Goal: Task Accomplishment & Management: Complete application form

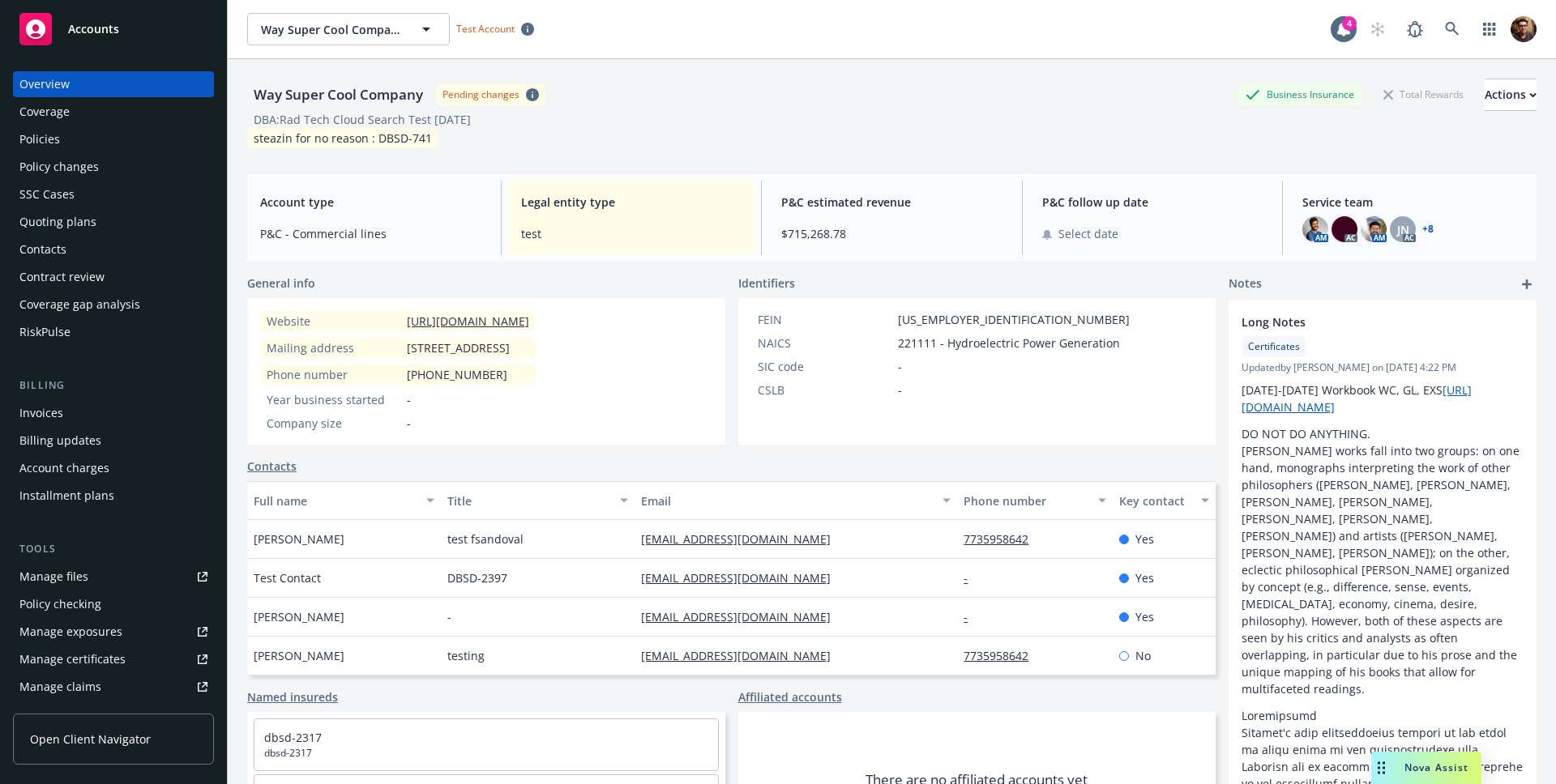
click at [114, 738] on span "Open Client Navigator" at bounding box center [90, 739] width 121 height 17
click at [99, 739] on span "Open Client Navigator" at bounding box center [90, 739] width 121 height 17
click at [104, 736] on span "Open Client Navigator" at bounding box center [90, 739] width 121 height 17
click at [88, 658] on div "Manage certificates" at bounding box center [73, 659] width 107 height 26
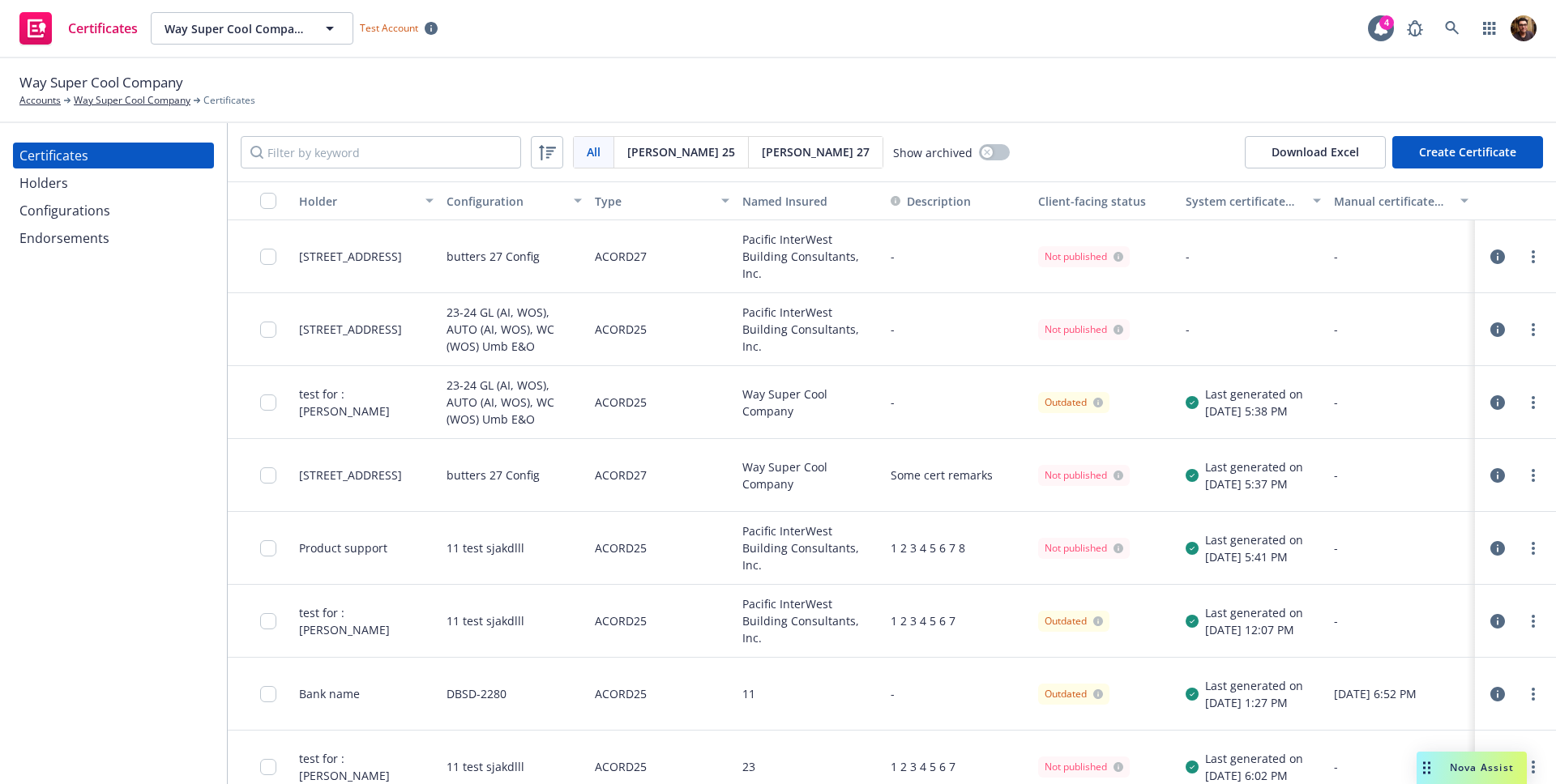
click at [94, 217] on div "Configurations" at bounding box center [65, 210] width 91 height 26
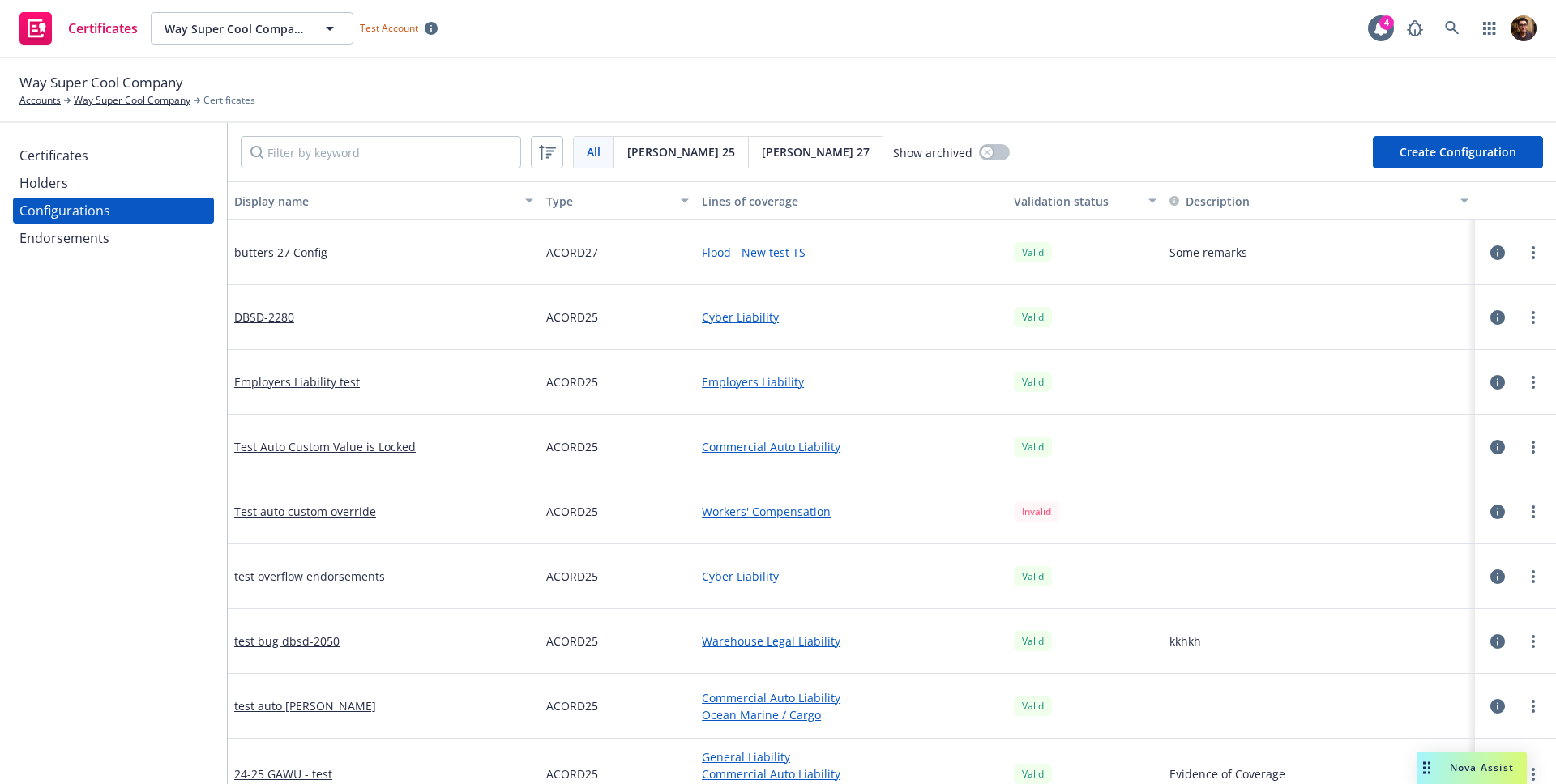
click at [647, 155] on span "[PERSON_NAME] 25" at bounding box center [681, 152] width 107 height 17
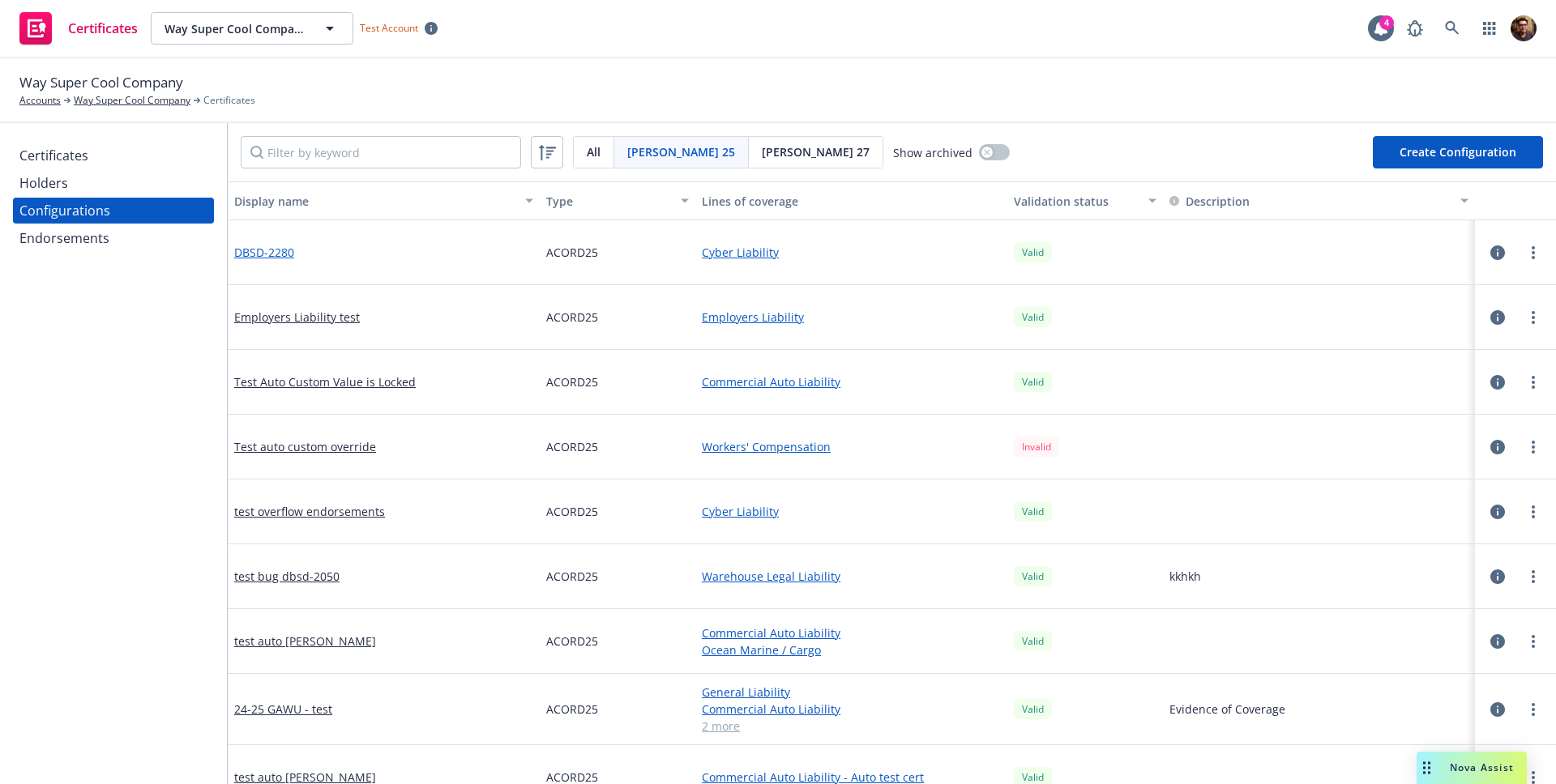
click at [282, 250] on link "DBSD-2280" at bounding box center [264, 252] width 60 height 17
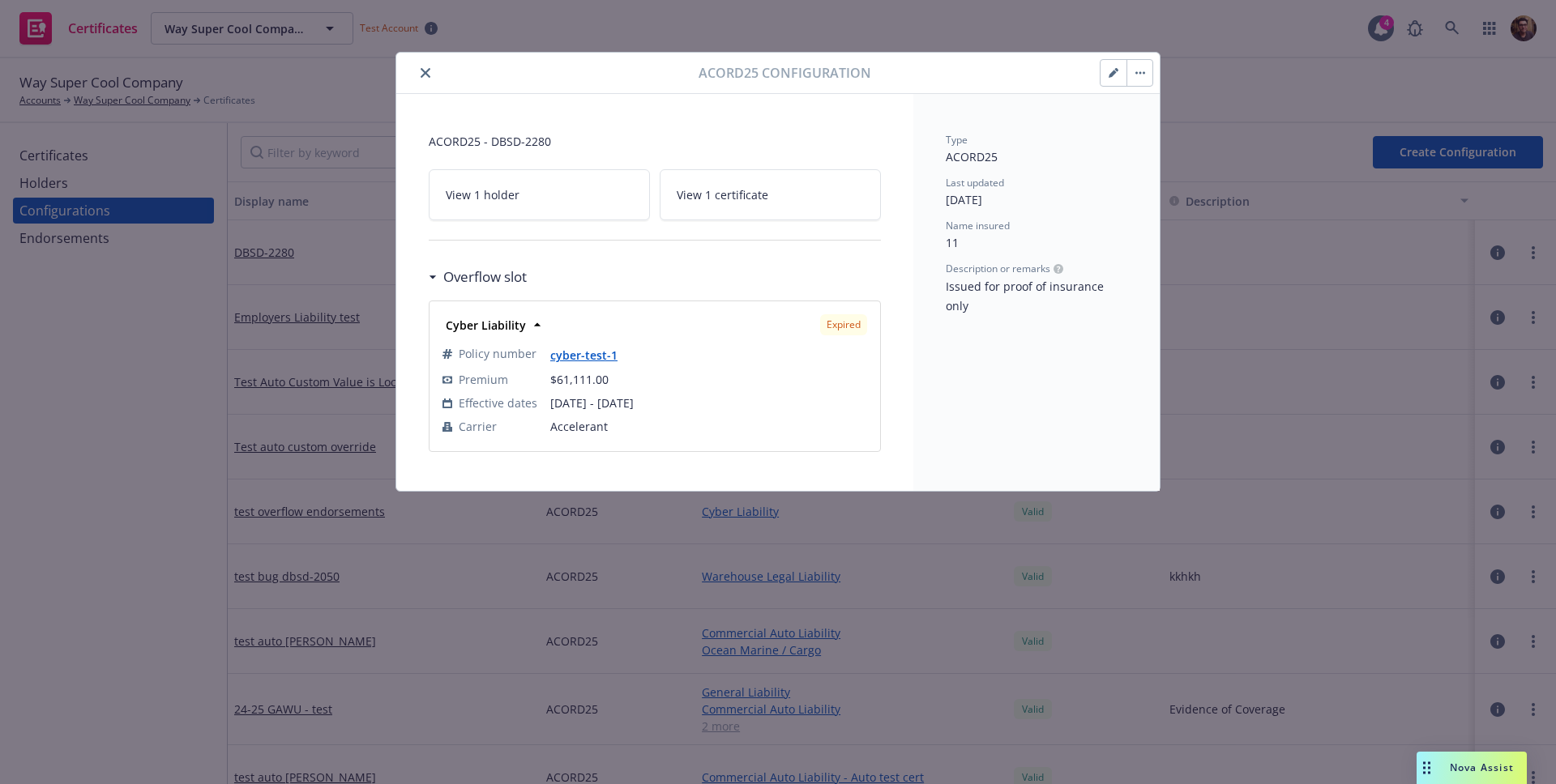
click at [1144, 77] on button "button" at bounding box center [1139, 72] width 26 height 26
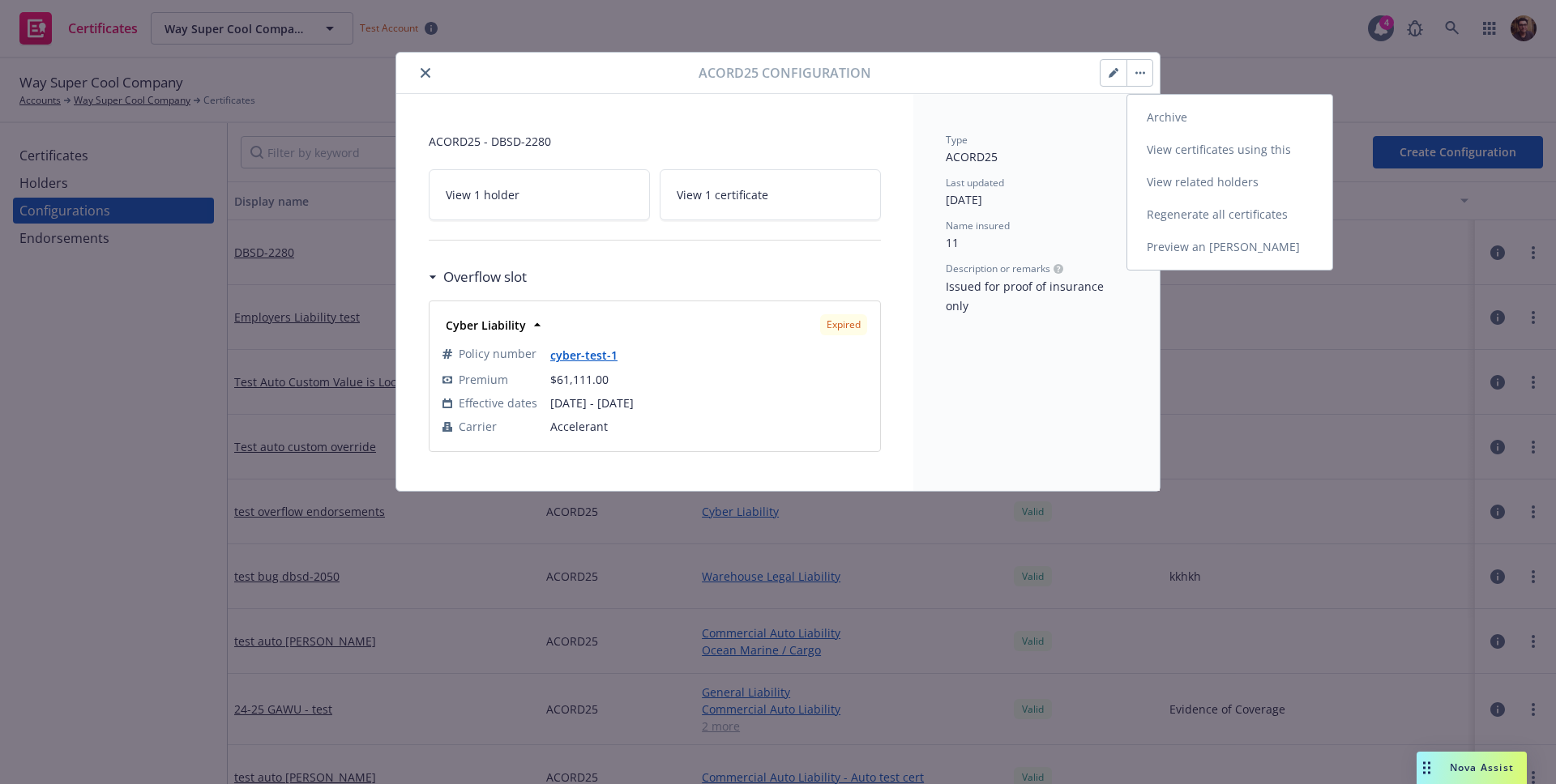
click at [1203, 218] on link "Regenerate all certificates" at bounding box center [1229, 215] width 205 height 32
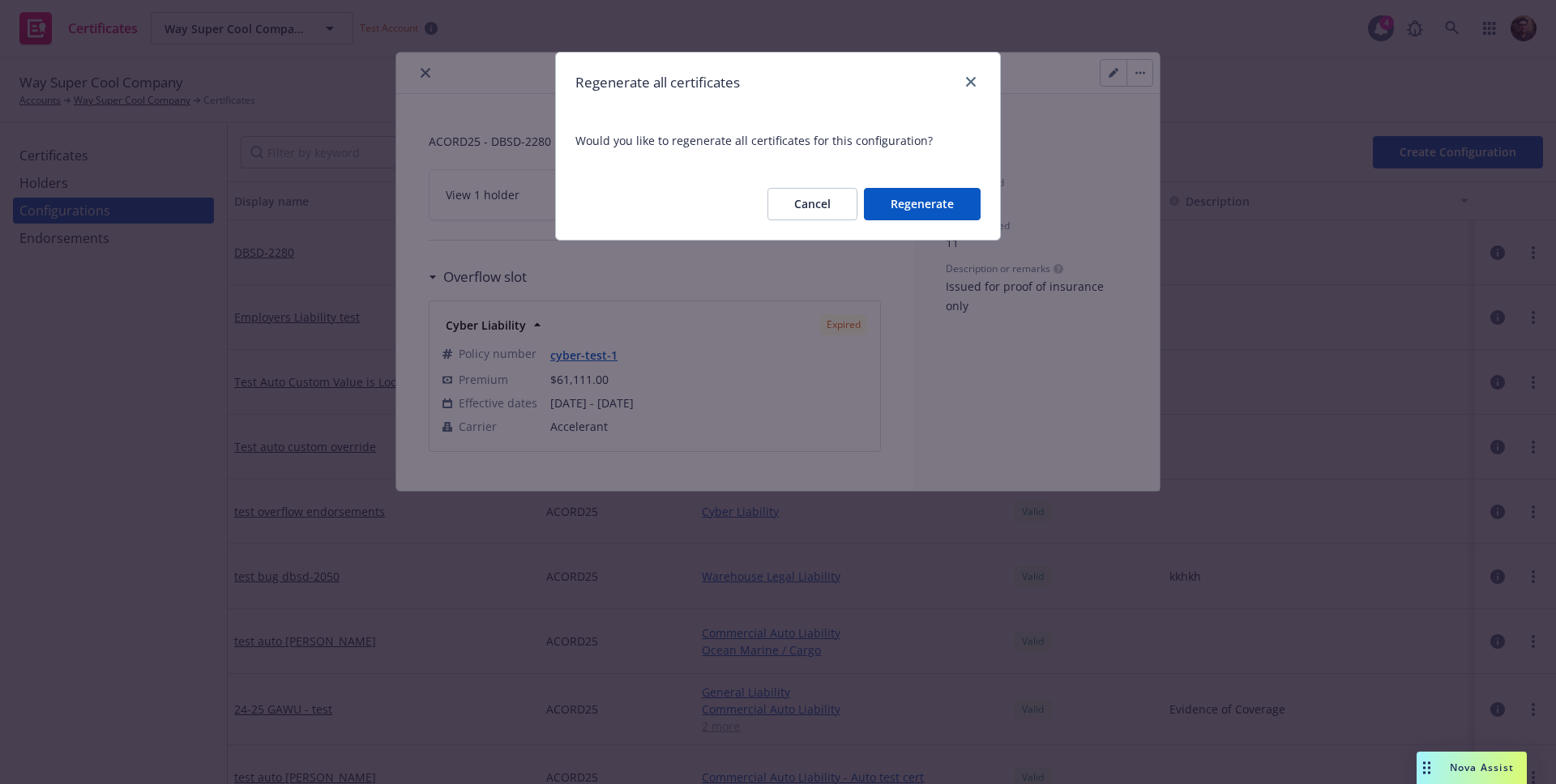
click at [823, 208] on button "Cancel" at bounding box center [812, 204] width 90 height 32
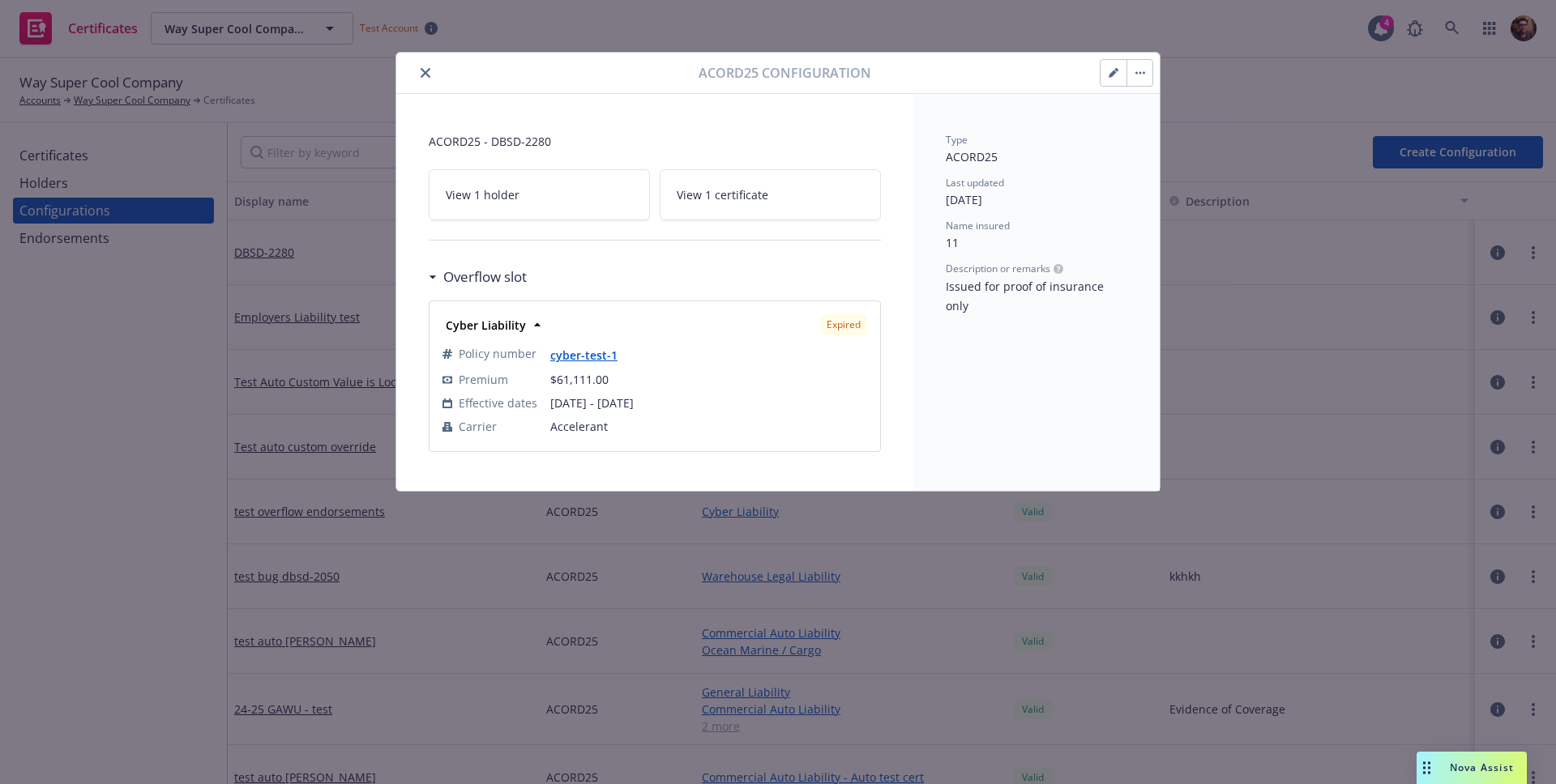
click at [789, 195] on link "View 1 certificate" at bounding box center [770, 195] width 221 height 51
click at [1153, 73] on div "Acord25 configuration" at bounding box center [778, 73] width 764 height 42
click at [1141, 78] on button "button" at bounding box center [1139, 72] width 26 height 26
click at [1205, 214] on link "Regenerate all certificates" at bounding box center [1229, 215] width 205 height 32
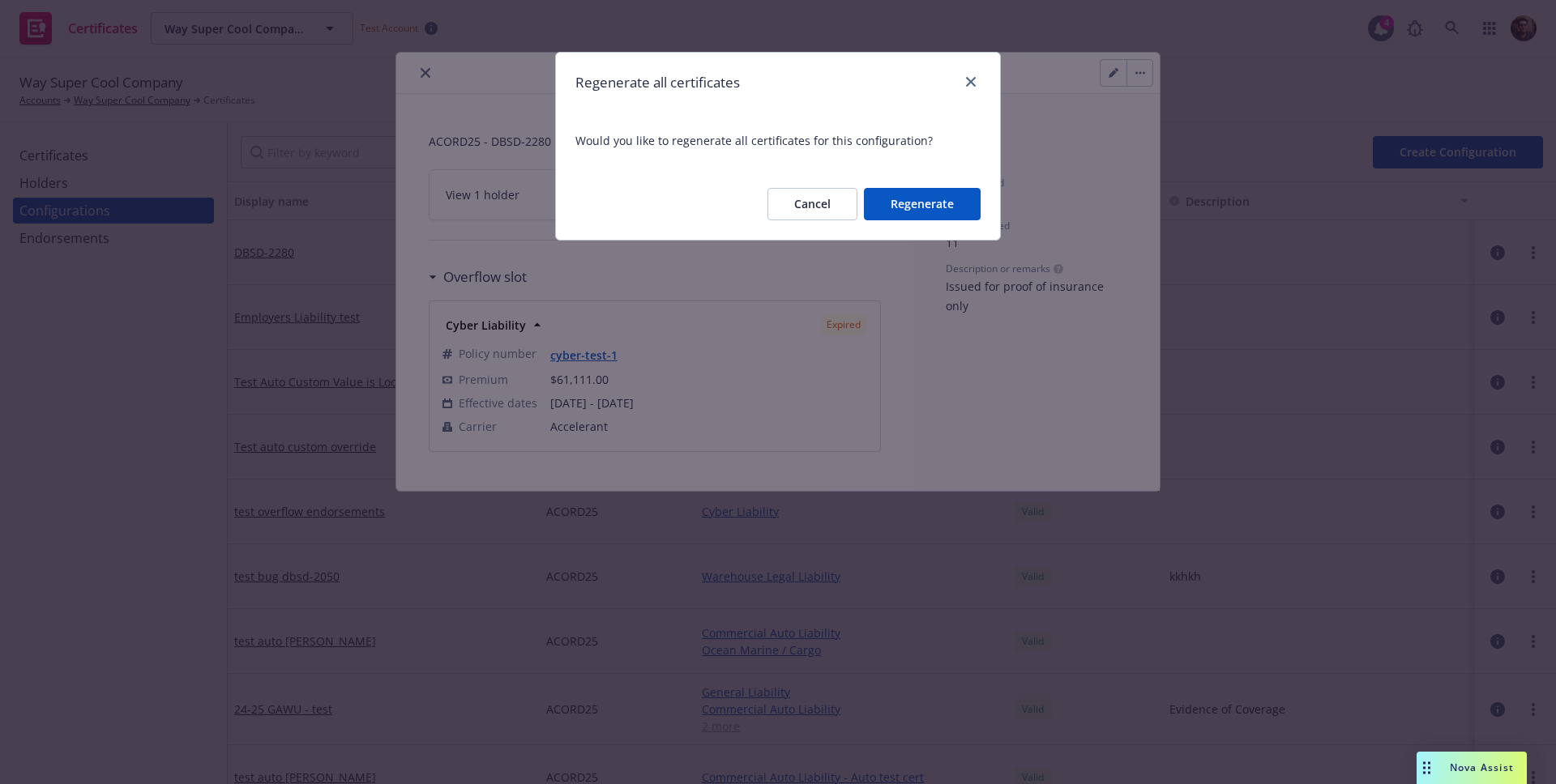
click at [915, 205] on button "Regenerate" at bounding box center [922, 204] width 116 height 32
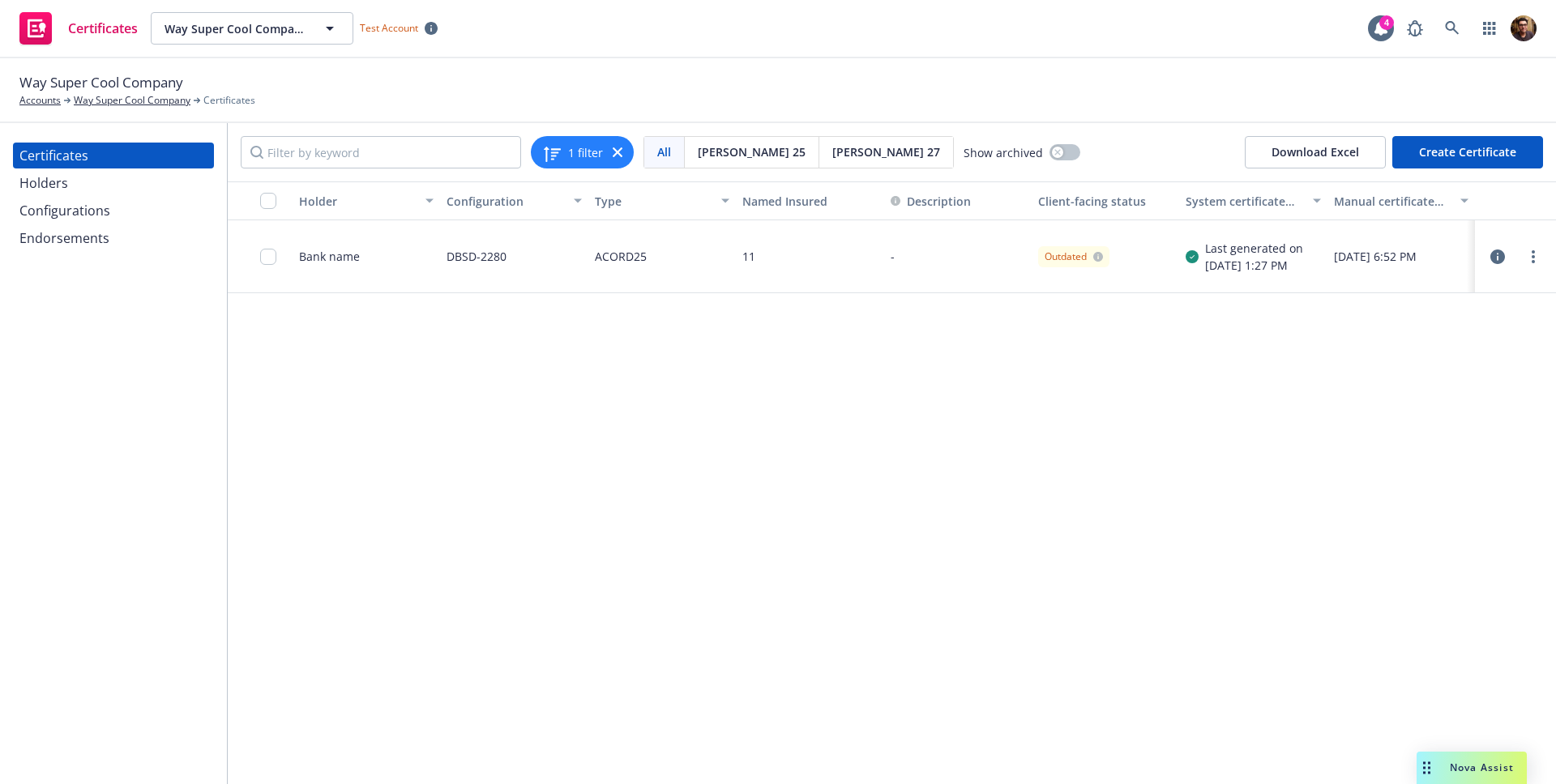
click at [1498, 254] on icon "button" at bounding box center [1498, 257] width 14 height 14
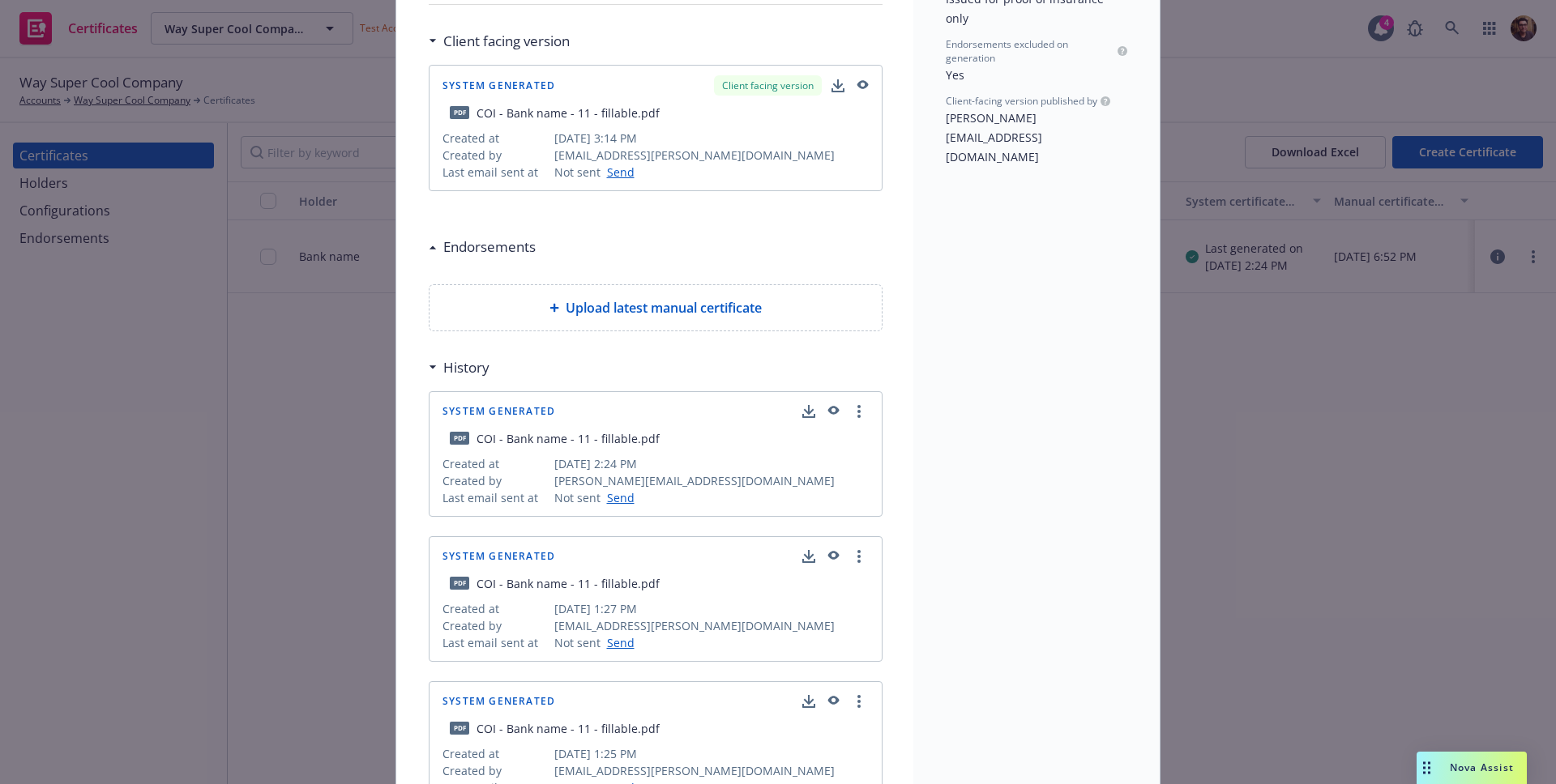
scroll to position [348, 0]
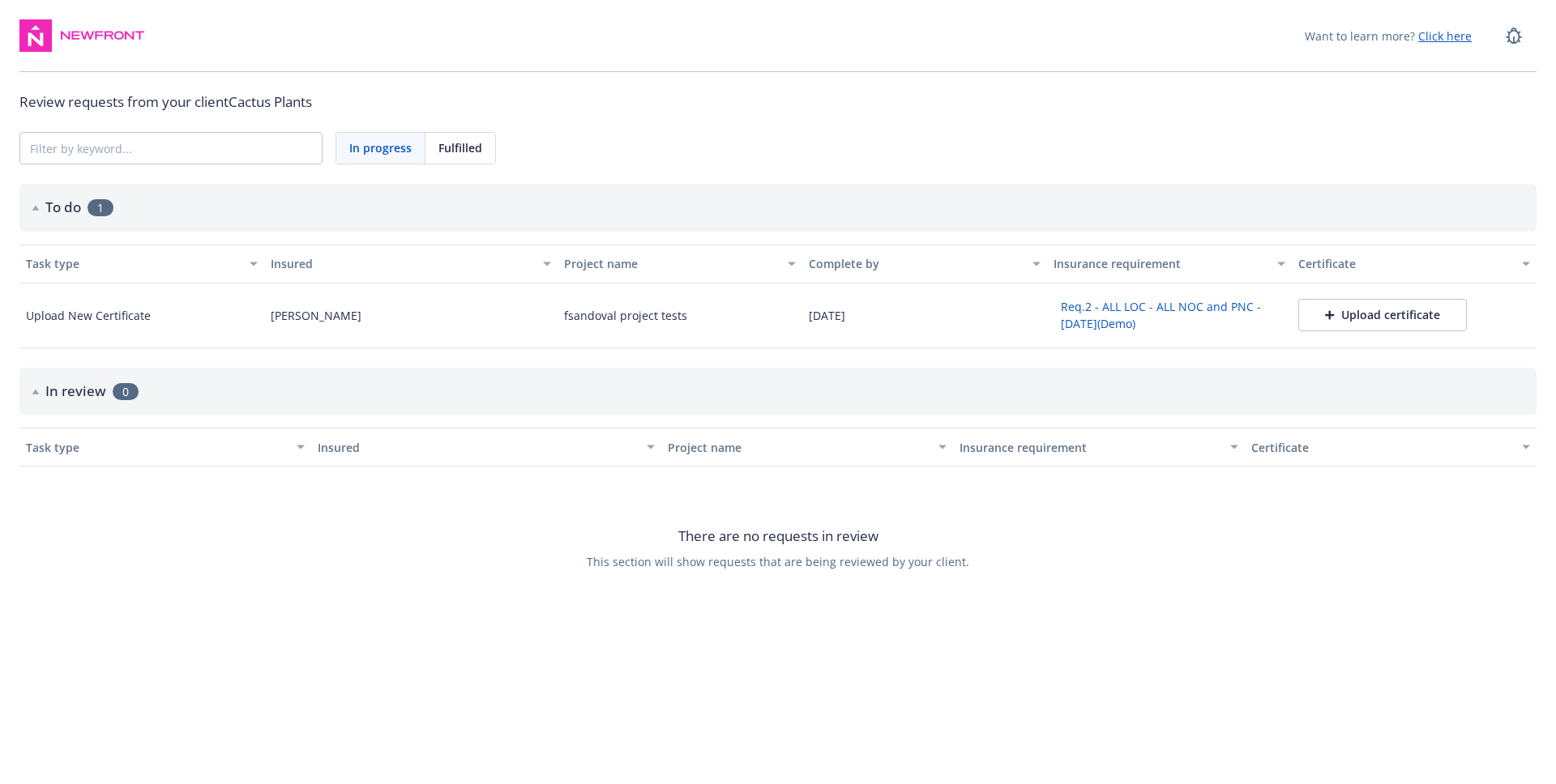
click at [1375, 313] on div "Upload certificate" at bounding box center [1383, 315] width 116 height 16
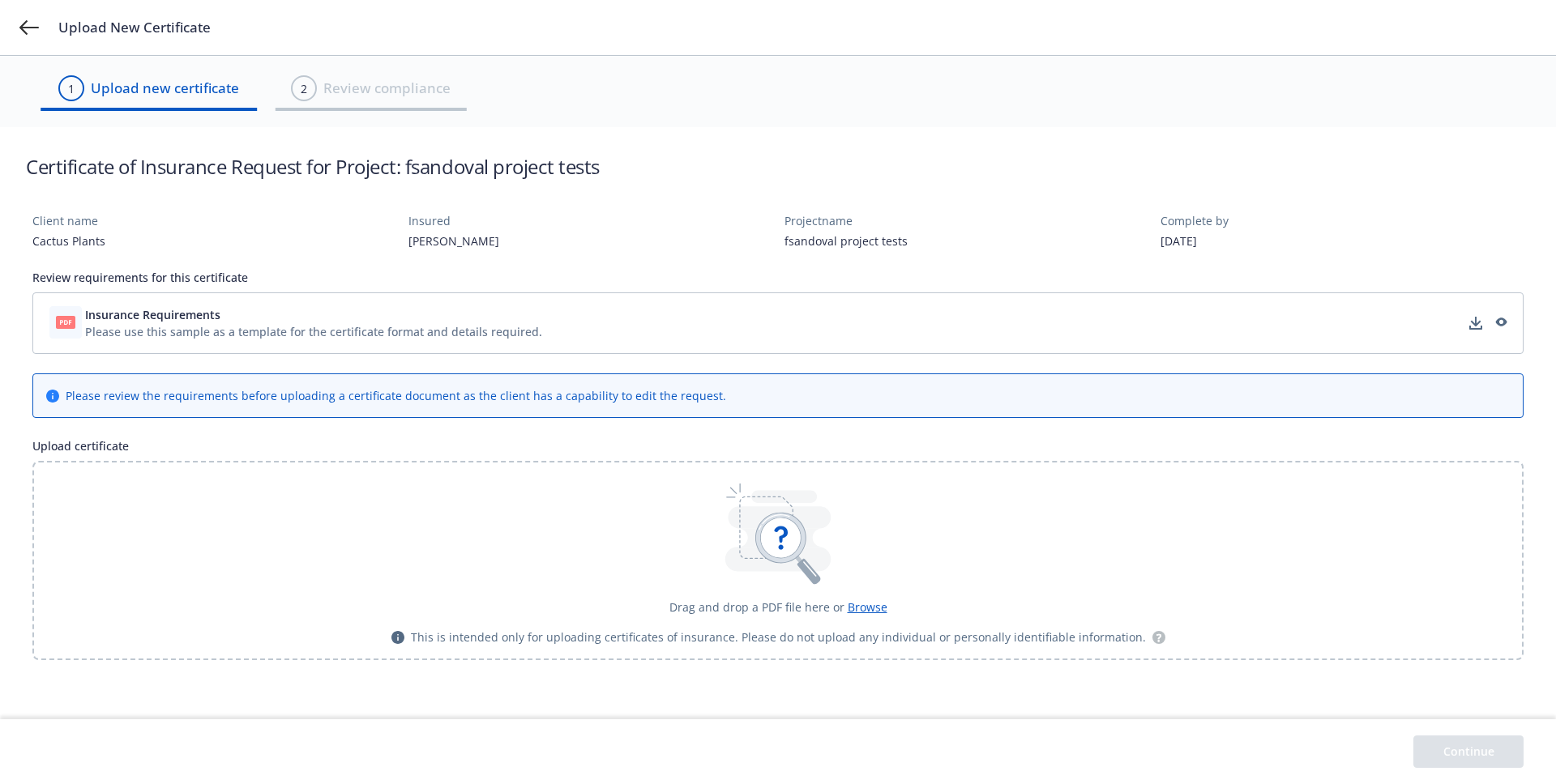
click at [792, 522] on icon at bounding box center [781, 539] width 40 height 40
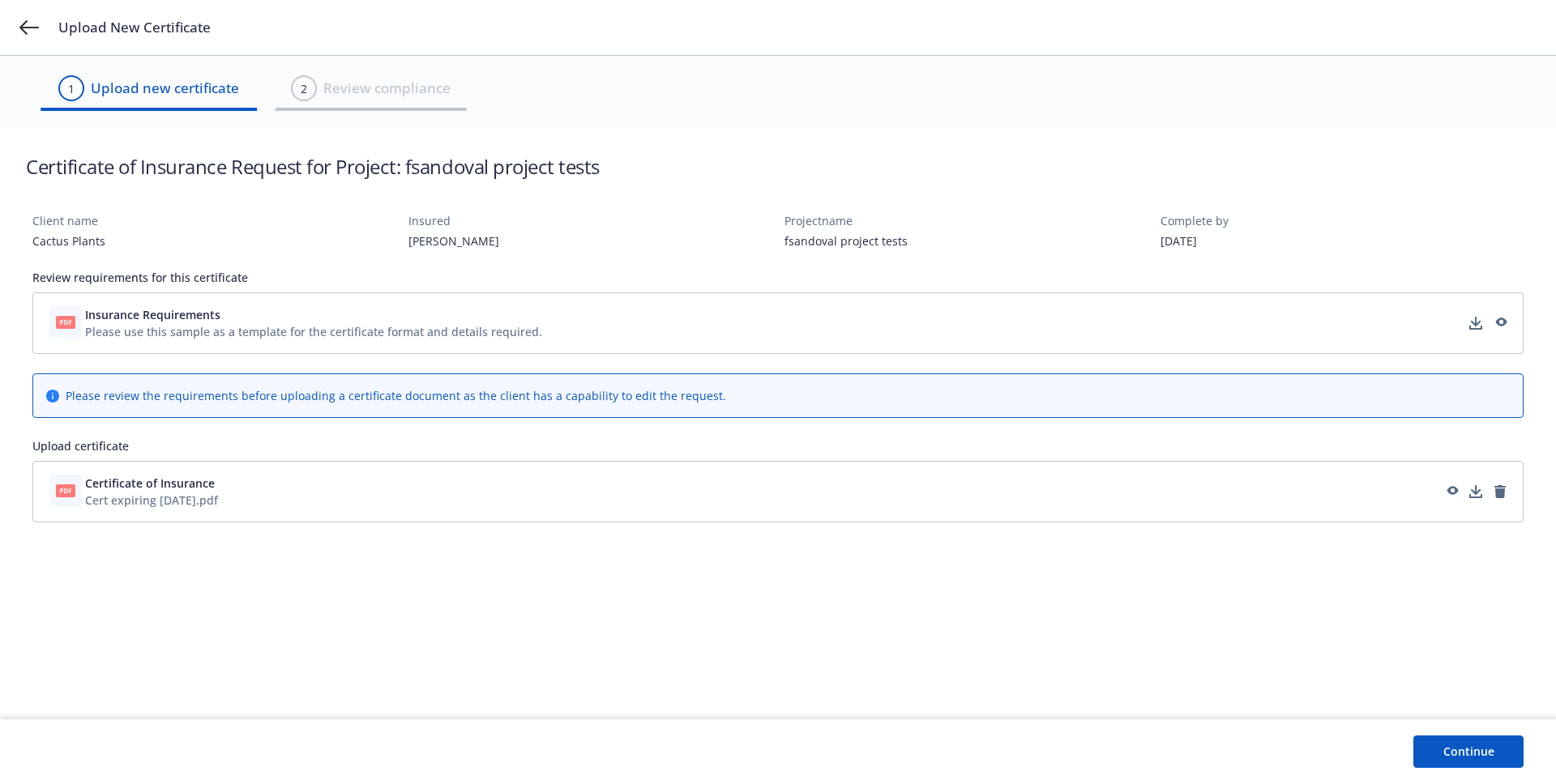
click at [1484, 745] on button "Continue" at bounding box center [1468, 752] width 110 height 32
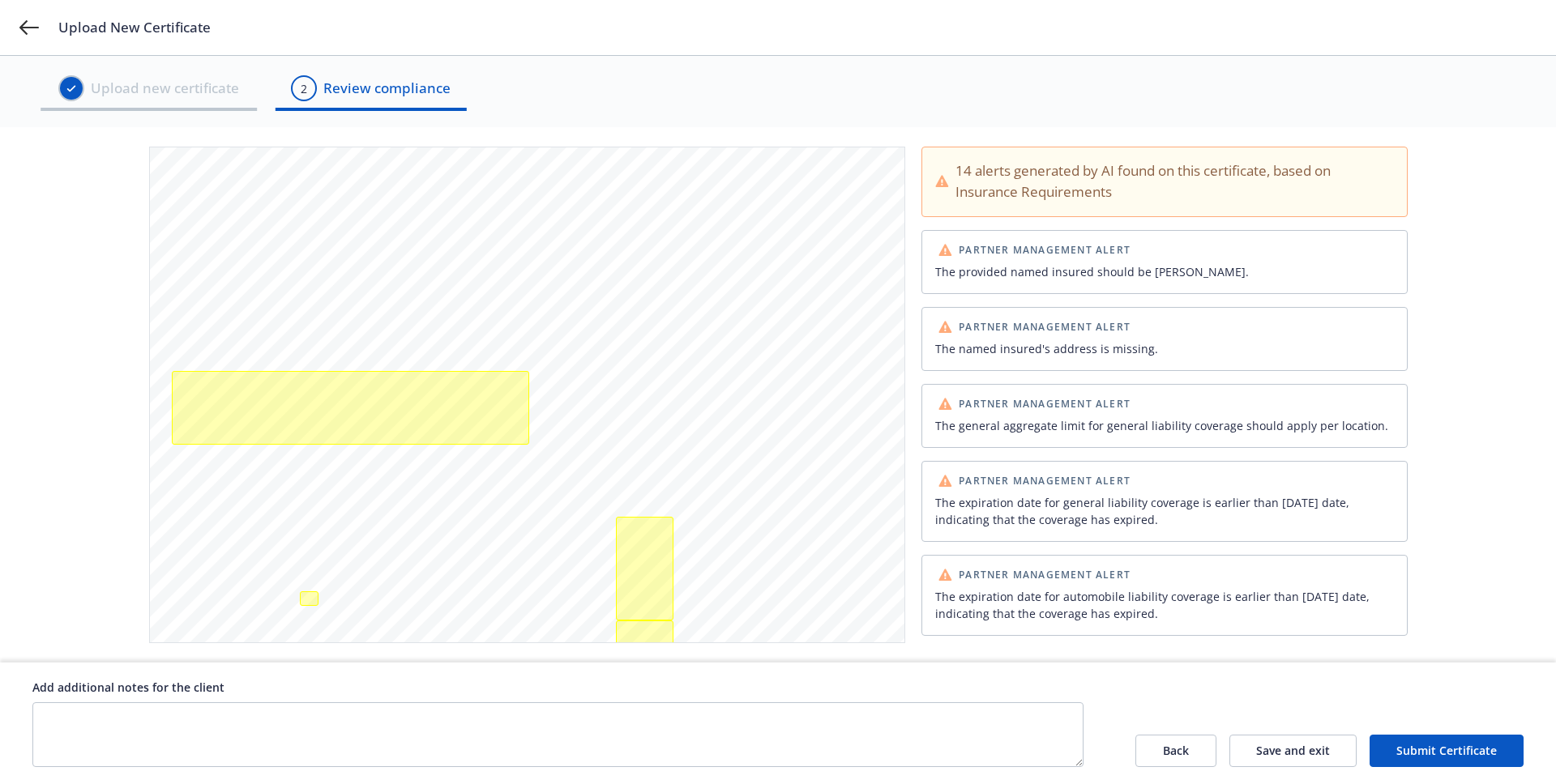
drag, startPoint x: 1197, startPoint y: 749, endPoint x: 1295, endPoint y: 687, distance: 116.0
click at [1284, 682] on div "Back Save and exit Submit Certificate" at bounding box center [1329, 724] width 388 height 88
click at [1444, 746] on button "Submit Certificate" at bounding box center [1447, 752] width 154 height 32
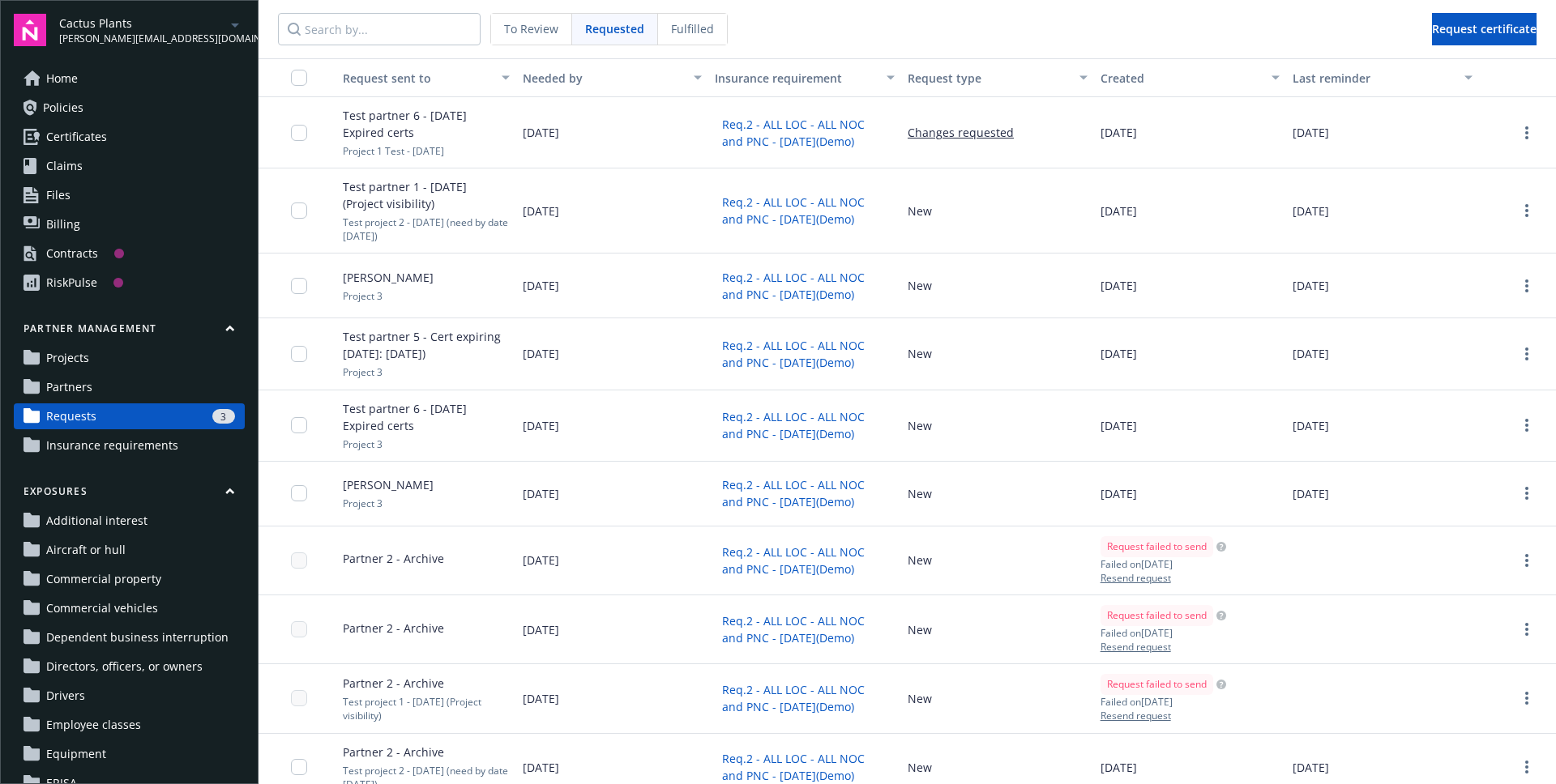
click at [546, 33] on span "To Review" at bounding box center [532, 28] width 54 height 17
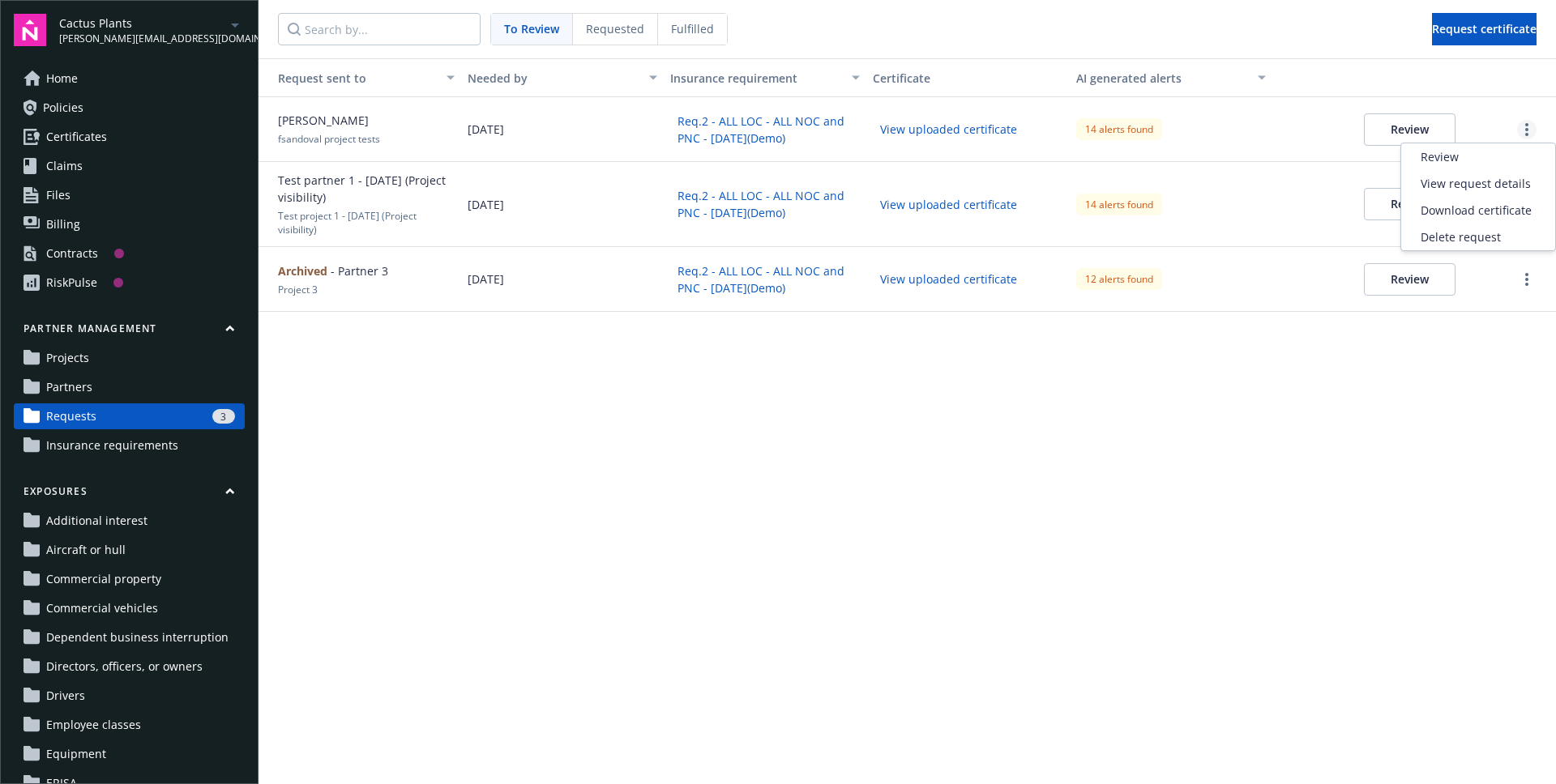
click at [1523, 134] on link "more" at bounding box center [1527, 130] width 20 height 20
drag, startPoint x: 994, startPoint y: 401, endPoint x: 1015, endPoint y: 359, distance: 47.0
click at [994, 401] on div "Request sent to Needed by Insurance requirement Certificate AI generated alerts…" at bounding box center [907, 421] width 1298 height 726
